Goal: Check status: Check status

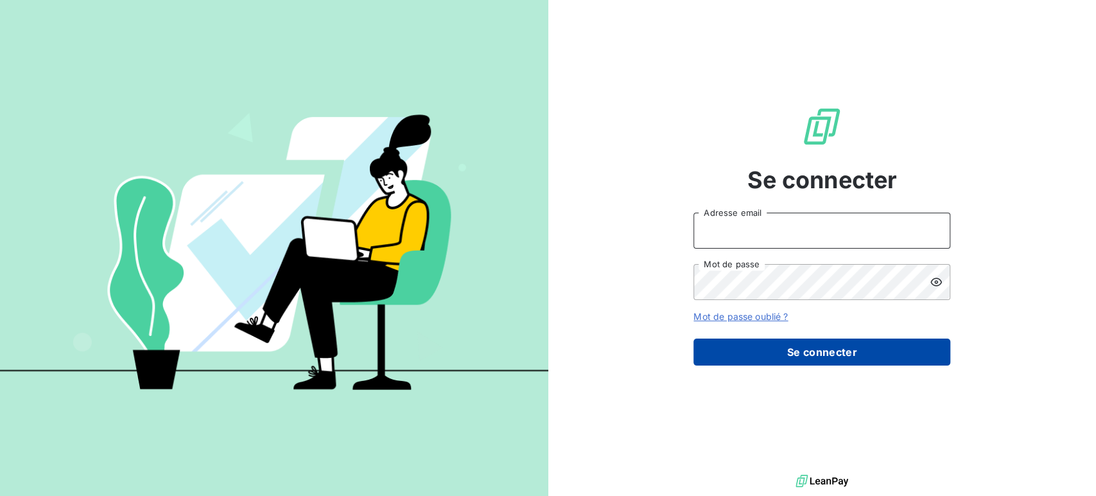
type input "[EMAIL_ADDRESS][DOMAIN_NAME]"
click at [833, 347] on button "Se connecter" at bounding box center [822, 351] width 257 height 27
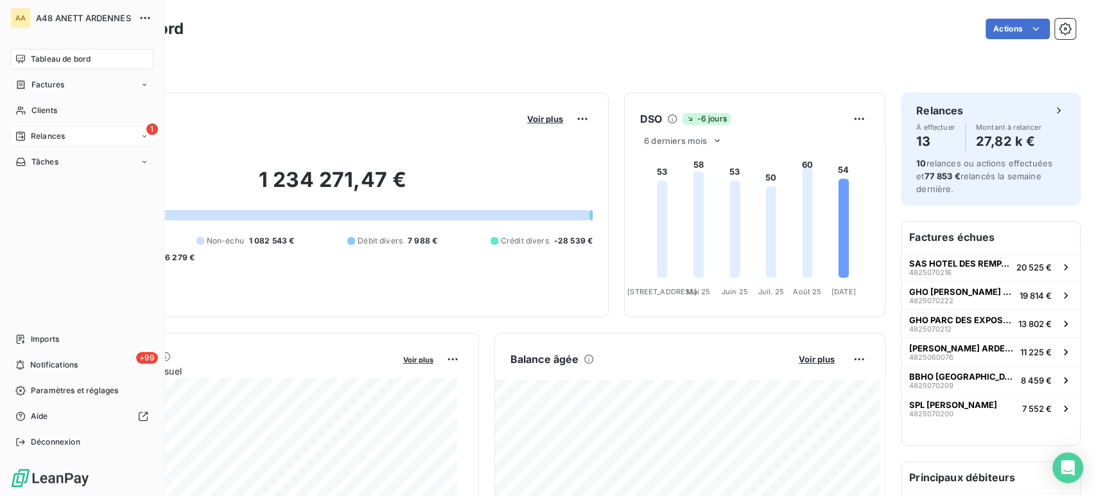
click at [137, 137] on div "1 Relances" at bounding box center [81, 136] width 143 height 21
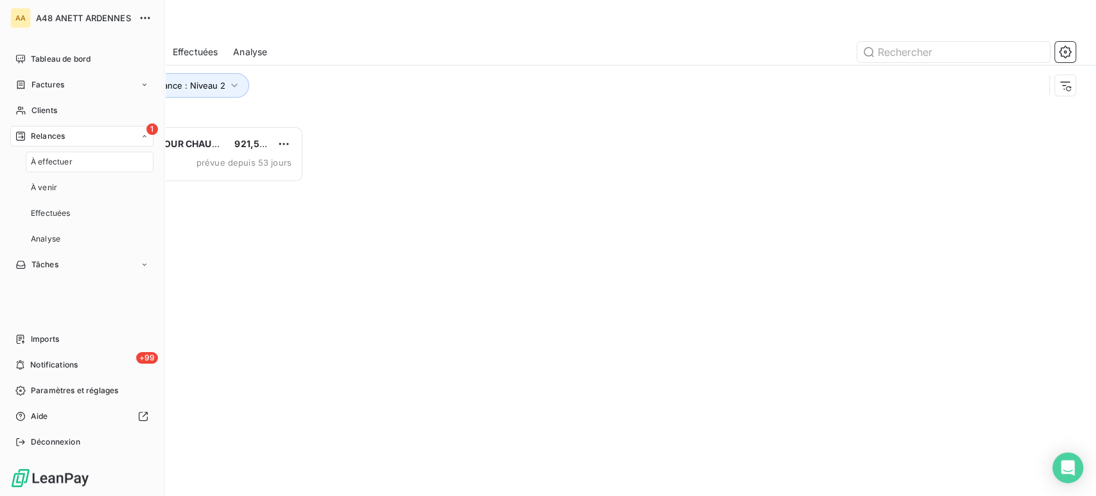
scroll to position [359, 231]
